Goal: Task Accomplishment & Management: Manage account settings

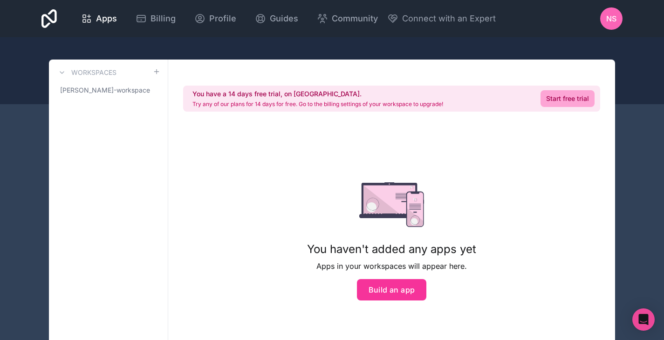
click at [106, 19] on span "Apps" at bounding box center [106, 18] width 21 height 13
click at [611, 17] on span "NS" at bounding box center [611, 18] width 10 height 11
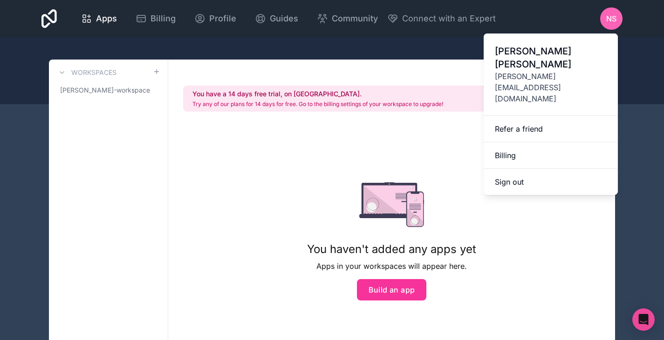
click at [545, 71] on span "[PERSON_NAME][EMAIL_ADDRESS][DOMAIN_NAME]" at bounding box center [551, 88] width 112 height 34
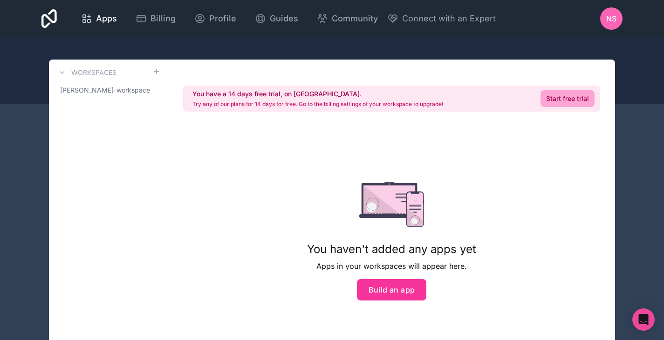
click at [605, 17] on div "NS" at bounding box center [611, 18] width 22 height 22
click at [215, 16] on span "Profile" at bounding box center [222, 18] width 27 height 13
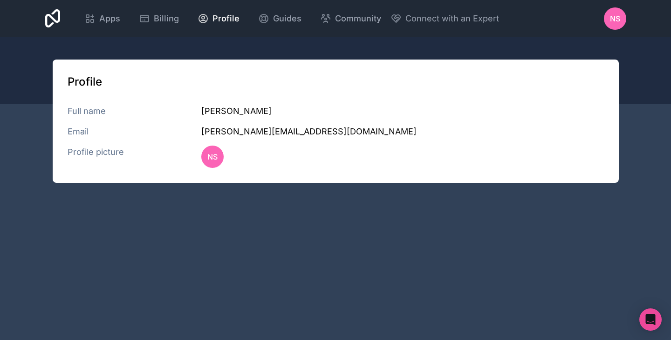
click at [88, 15] on icon at bounding box center [89, 18] width 11 height 11
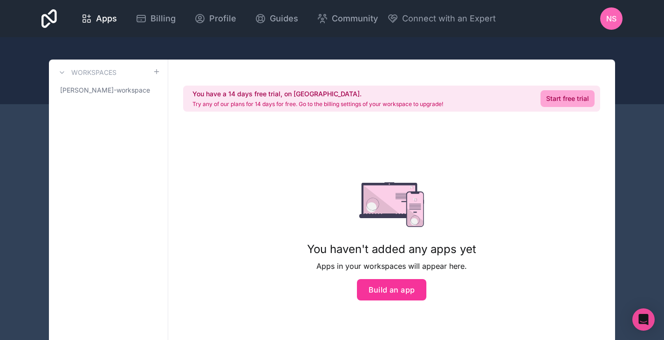
drag, startPoint x: 106, startPoint y: 91, endPoint x: 108, endPoint y: 86, distance: 5.5
click at [106, 91] on span "nicolay-sorensen-workspace" at bounding box center [105, 90] width 90 height 9
click at [613, 26] on div "NS" at bounding box center [611, 18] width 22 height 22
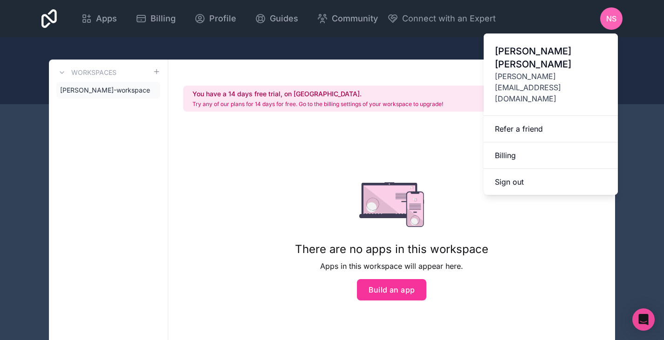
click at [525, 169] on button "Sign out" at bounding box center [550, 182] width 134 height 26
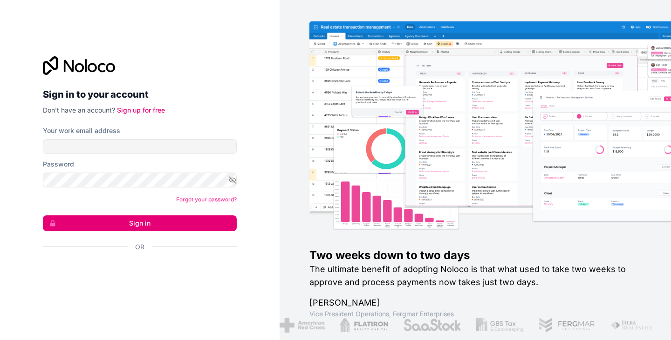
click at [89, 160] on div "Password" at bounding box center [140, 164] width 194 height 9
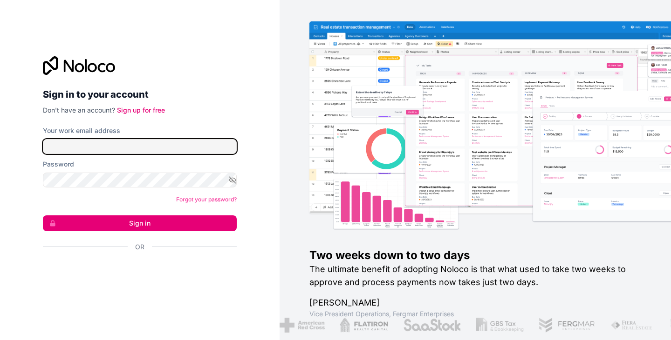
click at [92, 149] on input "Your work email address" at bounding box center [140, 146] width 194 height 15
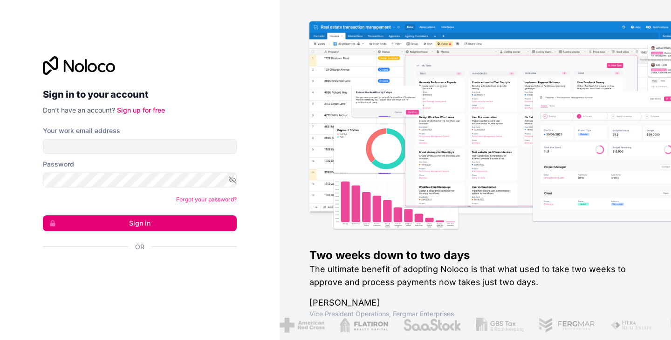
click at [72, 139] on div "Your work email address" at bounding box center [140, 140] width 194 height 28
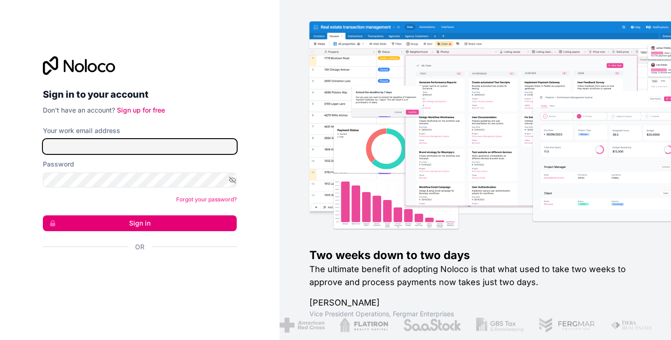
click at [74, 148] on input "Your work email address" at bounding box center [140, 146] width 194 height 15
type input "nicolaysorensen@gmail.com"
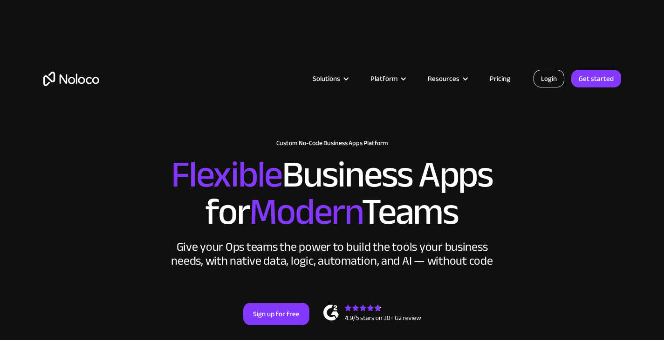
click at [543, 76] on link "Login" at bounding box center [548, 79] width 31 height 18
